Goal: Check status: Check status

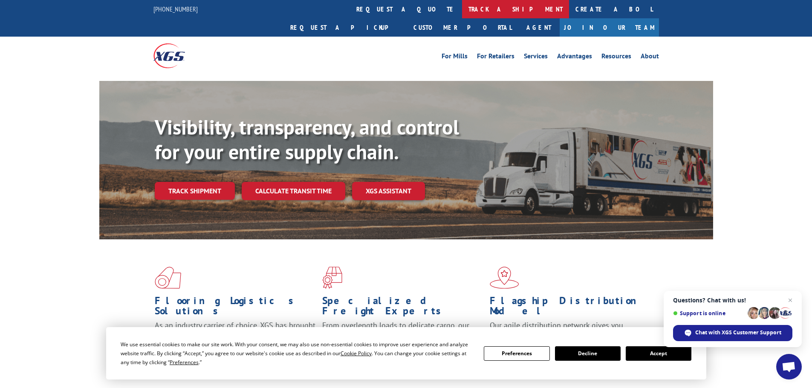
click at [462, 9] on link "track a shipment" at bounding box center [515, 9] width 107 height 18
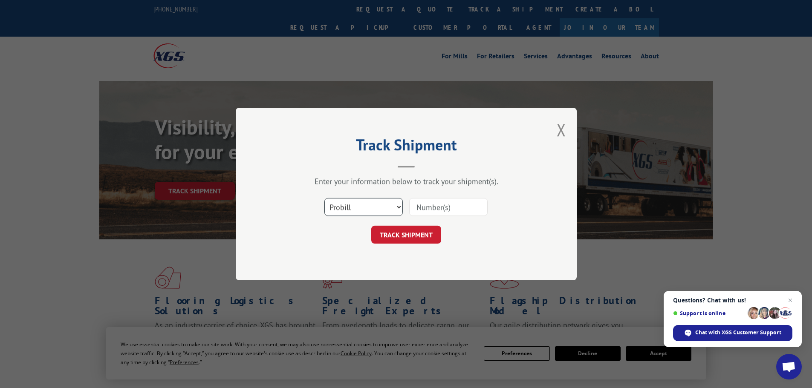
click at [332, 211] on select "Select category... Probill BOL PO" at bounding box center [363, 207] width 78 height 18
select select "po"
click at [324, 198] on select "Select category... Probill BOL PO" at bounding box center [363, 207] width 78 height 18
click at [431, 208] on input at bounding box center [448, 207] width 78 height 18
paste input "15529978"
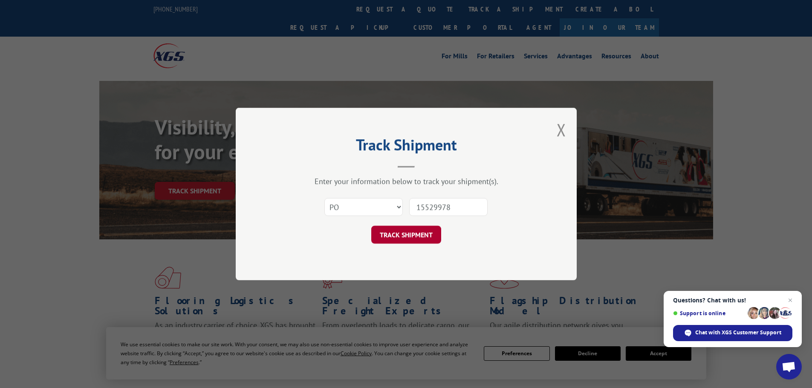
type input "15529978"
click at [418, 234] on button "TRACK SHIPMENT" at bounding box center [406, 235] width 70 height 18
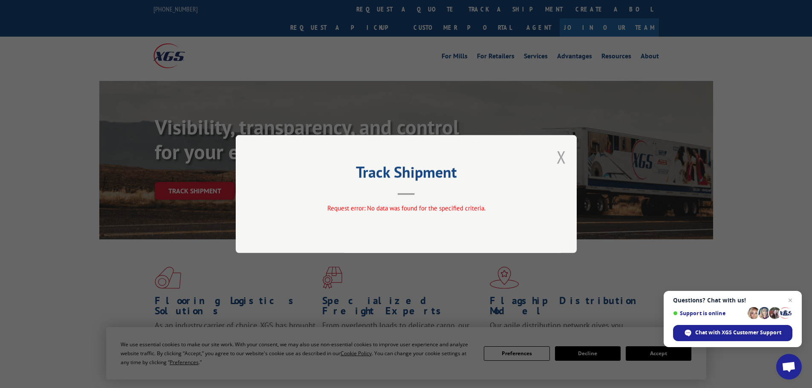
click at [565, 153] on button "Close modal" at bounding box center [561, 157] width 9 height 23
